Goal: Check status: Check status

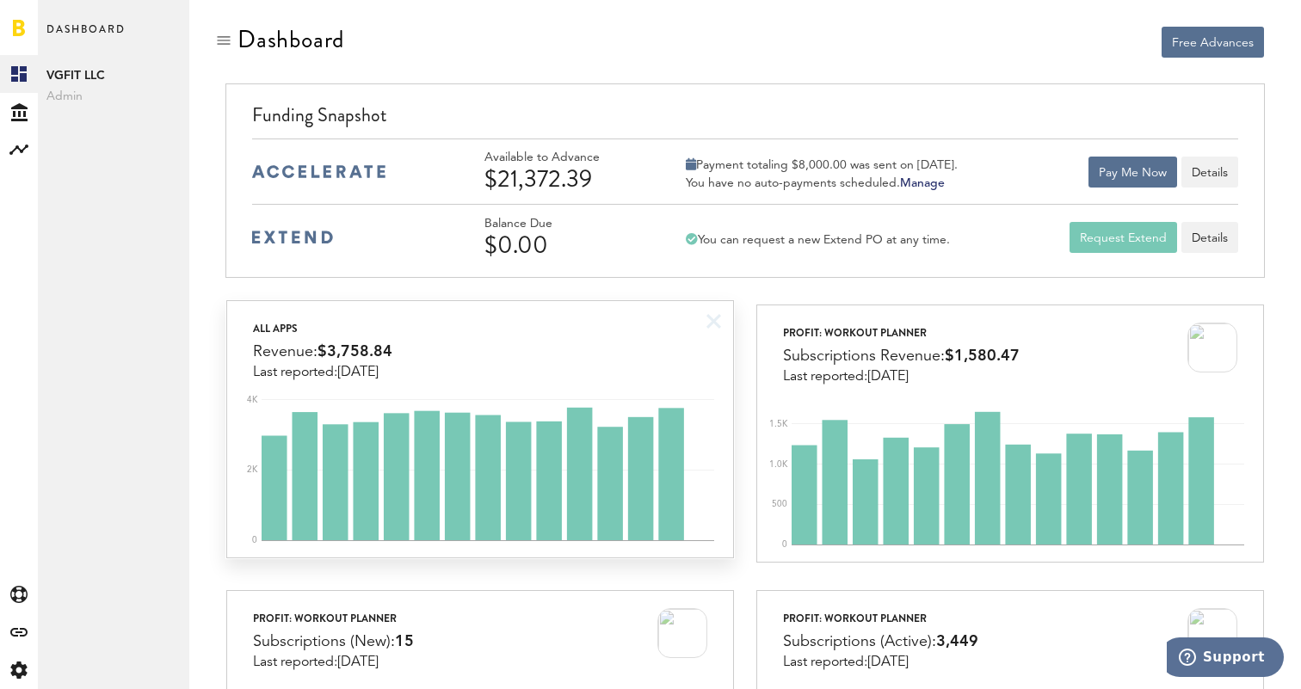
click at [539, 340] on div "All apps Revenue: $3,758.84 Last reported: [DATE]" at bounding box center [479, 340] width 505 height 79
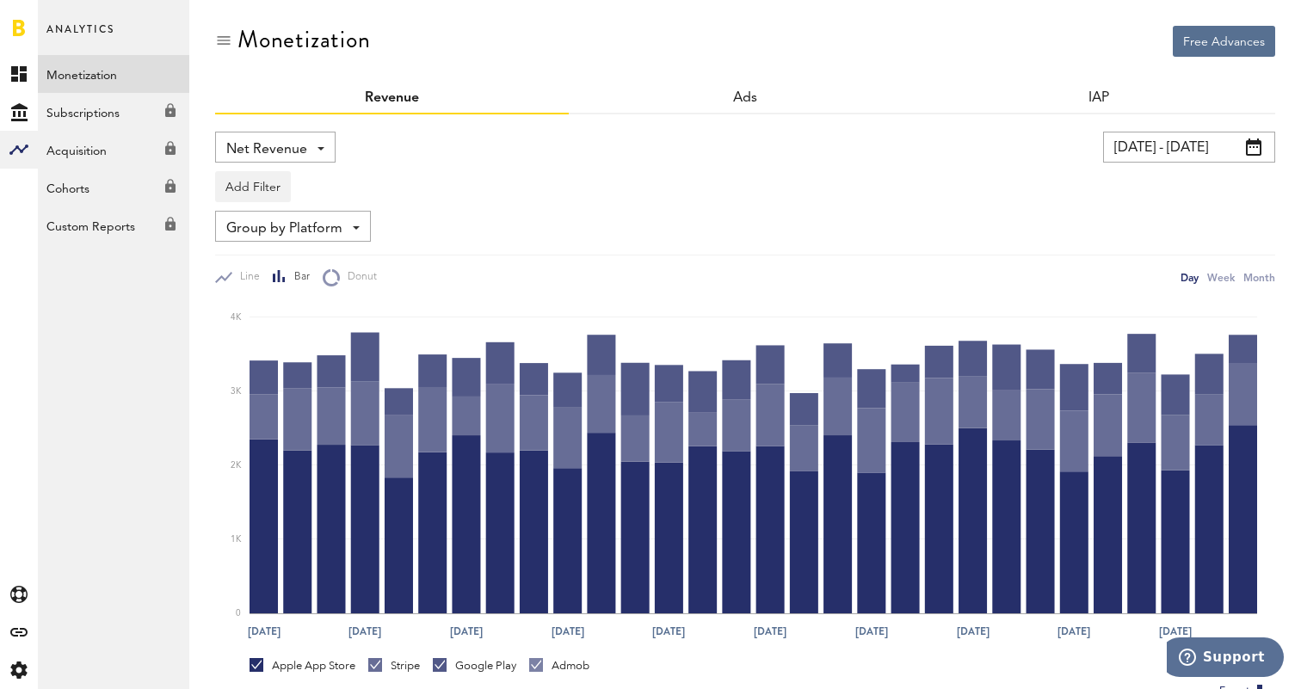
click at [15, 30] on link at bounding box center [19, 27] width 12 height 17
